Goal: Transaction & Acquisition: Book appointment/travel/reservation

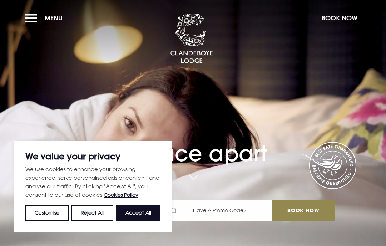
click at [135, 211] on button "Accept All" at bounding box center [138, 213] width 44 height 16
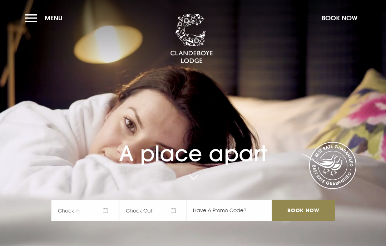
checkbox input "true"
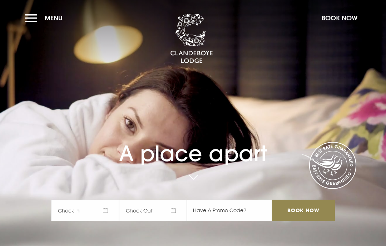
click at [79, 207] on span "Check In" at bounding box center [85, 210] width 68 height 21
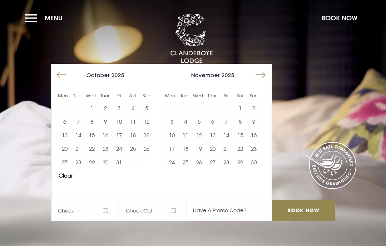
click at [259, 72] on button "Move forward to switch to the next month." at bounding box center [261, 75] width 14 height 14
click at [209, 136] on button "18" at bounding box center [213, 136] width 14 height 14
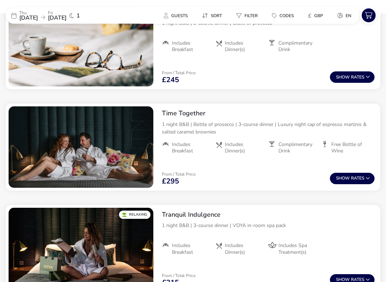
scroll to position [326, 0]
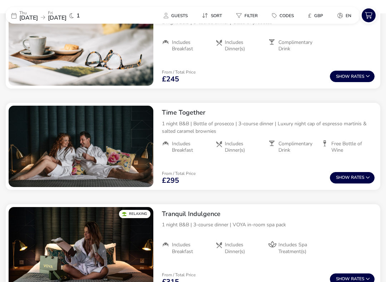
click at [355, 179] on button "Show Rates" at bounding box center [352, 177] width 45 height 11
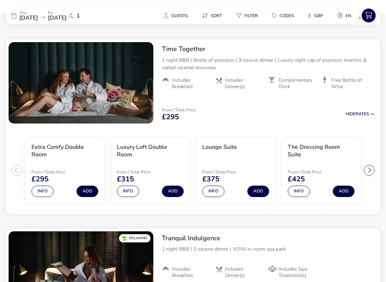
scroll to position [392, 0]
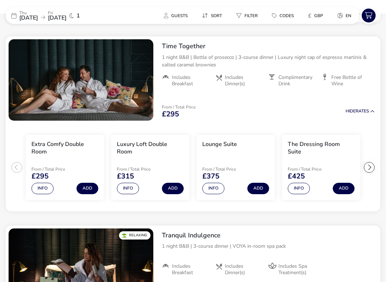
click at [169, 186] on button "Add" at bounding box center [173, 188] width 22 height 11
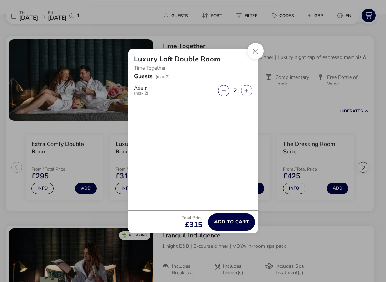
click at [220, 219] on span "Add to cart" at bounding box center [231, 221] width 35 height 5
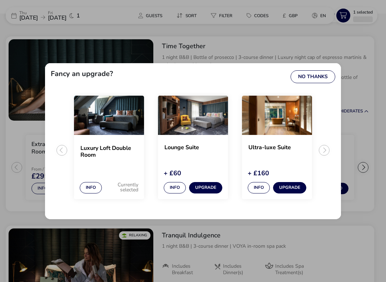
click at [344, 70] on div "Fancy an upgrade? No Thanks Luxury Loft Double Room Info Currently selected Lou…" at bounding box center [192, 140] width 307 height 167
click at [314, 79] on button "No Thanks" at bounding box center [312, 76] width 45 height 13
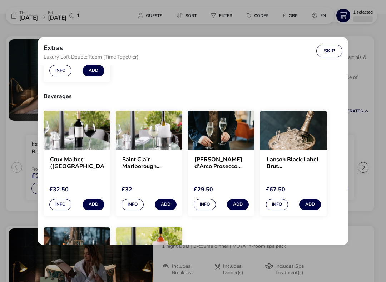
scroll to position [233, 0]
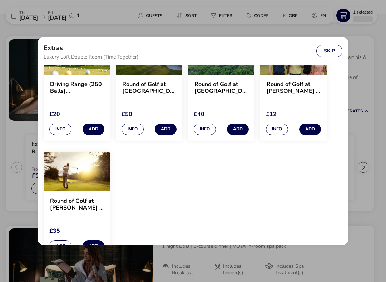
click at [334, 51] on button "Skip" at bounding box center [329, 51] width 26 height 13
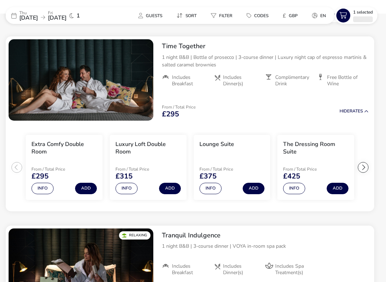
scroll to position [693, 0]
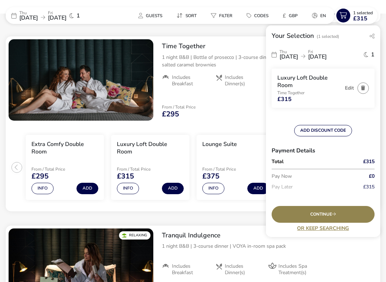
click at [326, 214] on span "Continue" at bounding box center [323, 214] width 26 height 5
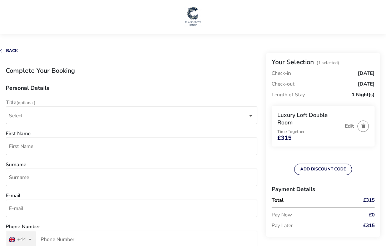
click at [244, 112] on span "Select" at bounding box center [128, 115] width 239 height 17
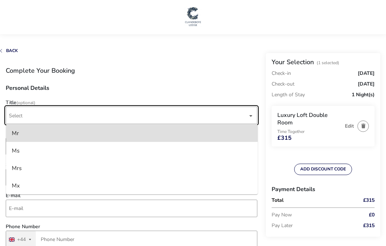
click at [20, 166] on div "Mrs" at bounding box center [17, 168] width 10 height 11
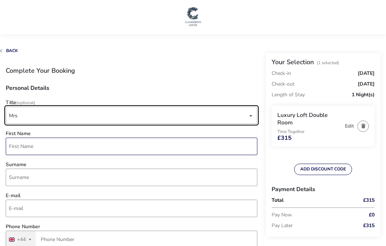
click at [21, 146] on input "First Name" at bounding box center [131, 146] width 251 height 17
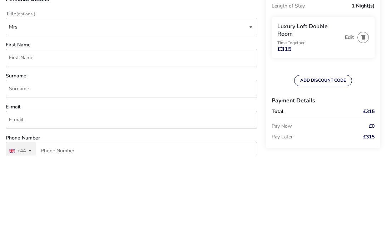
type input "Lisa"
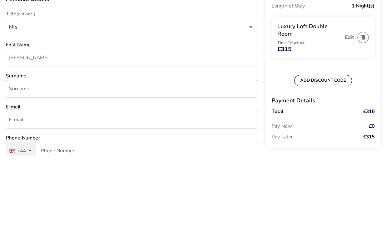
type input "Cooke"
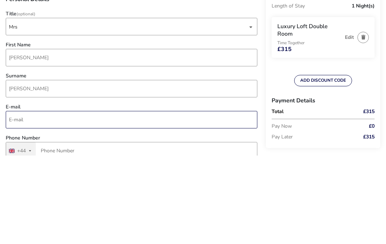
type input "lisacooke1@hotmail.co.uk"
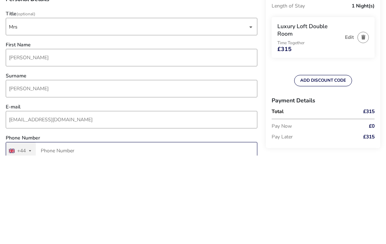
type input "7590 804487"
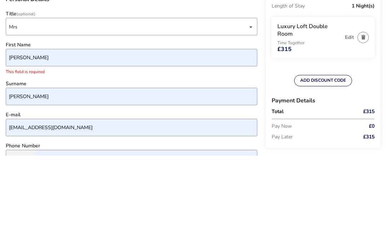
type input "35 Angela Crescent"
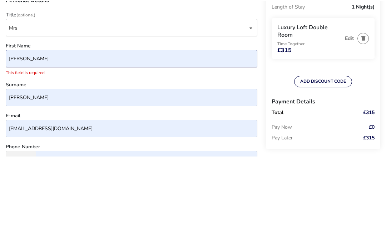
scroll to position [89, 0]
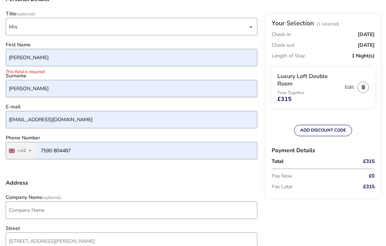
type input "Richhill"
type input "BT61 9JP"
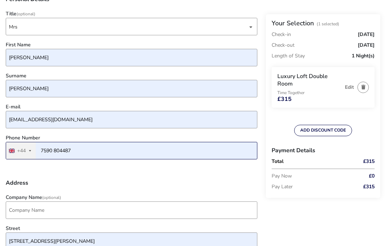
click at [38, 150] on input "7590 804487" at bounding box center [131, 150] width 251 height 17
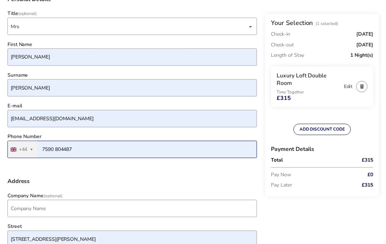
scroll to position [89, 0]
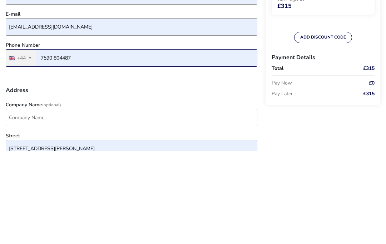
type input "07590804487"
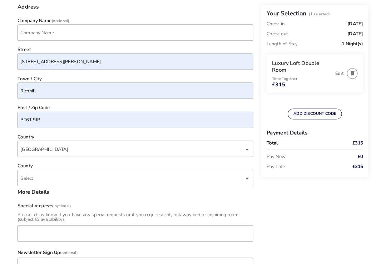
scroll to position [265, 0]
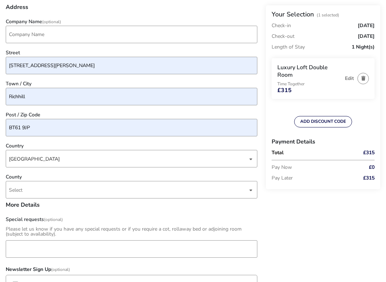
click at [25, 190] on span "Select" at bounding box center [128, 190] width 239 height 17
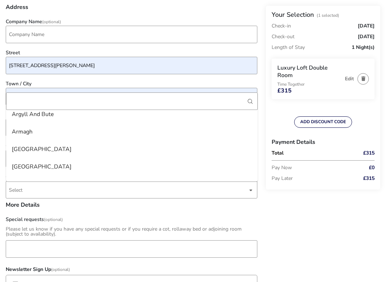
scroll to position [95, 0]
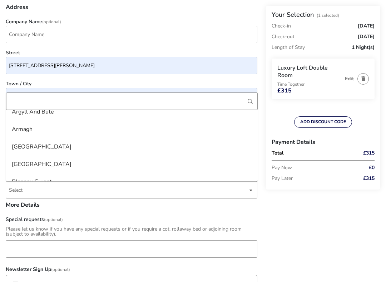
click at [23, 130] on div "Armagh" at bounding box center [22, 129] width 21 height 11
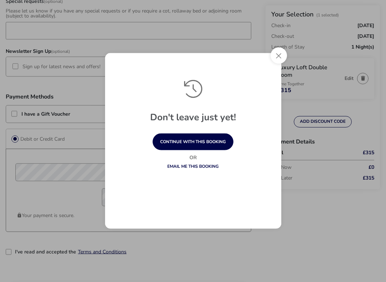
scroll to position [484, 0]
click at [187, 135] on button "continue with this booking" at bounding box center [192, 142] width 81 height 17
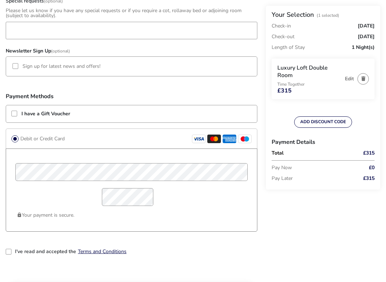
click at [17, 64] on li "Sign up for latest news and offers!" at bounding box center [131, 66] width 251 height 20
click at [15, 69] on div at bounding box center [15, 66] width 6 height 6
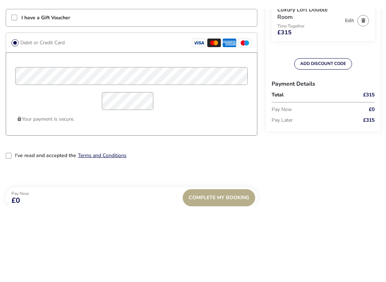
scroll to position [589, 0]
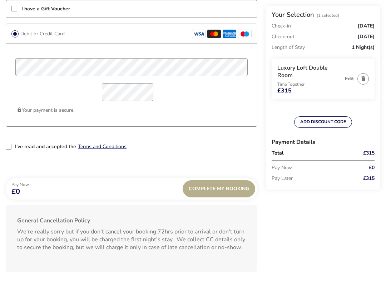
click at [6, 146] on div "2-term_condi" at bounding box center [9, 147] width 6 height 6
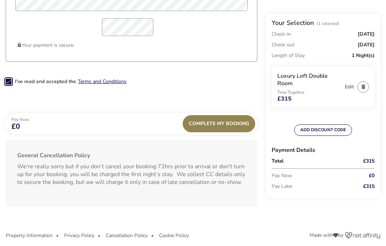
scroll to position [654, 0]
click at [210, 126] on span "Complete My Booking" at bounding box center [219, 123] width 60 height 5
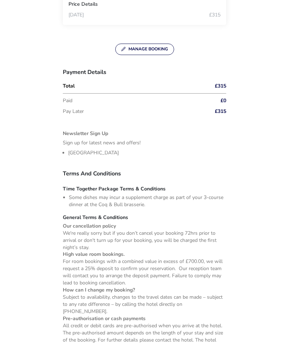
scroll to position [358, 0]
